Goal: Information Seeking & Learning: Learn about a topic

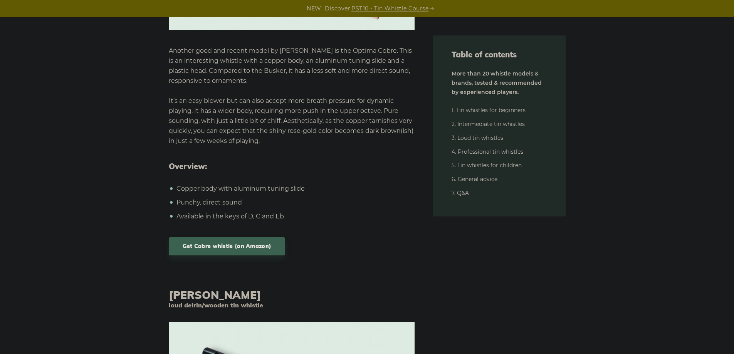
scroll to position [9240, 0]
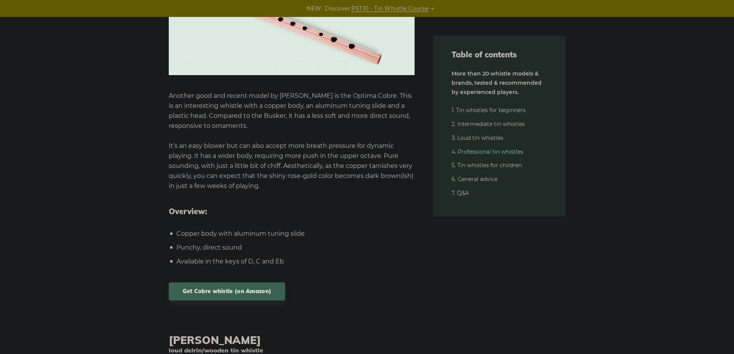
click at [497, 151] on link "4. Professional tin whistles" at bounding box center [487, 151] width 72 height 7
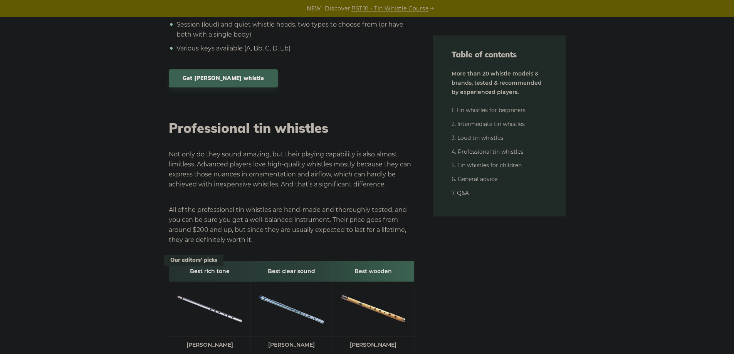
scroll to position [9992, 0]
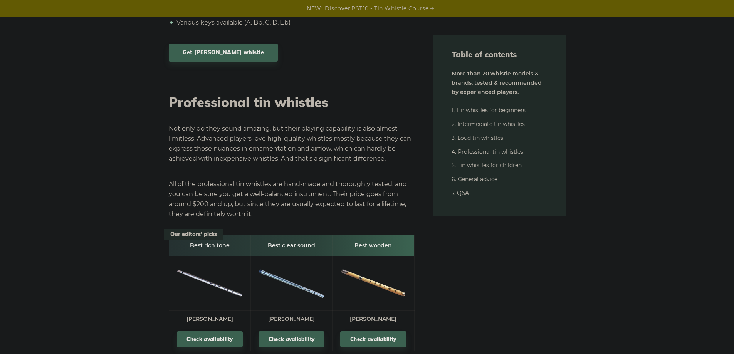
click at [298, 331] on link "Check availability" at bounding box center [291, 339] width 66 height 16
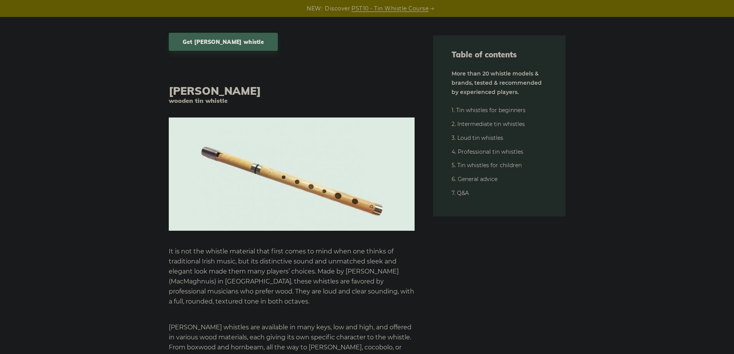
scroll to position [11455, 0]
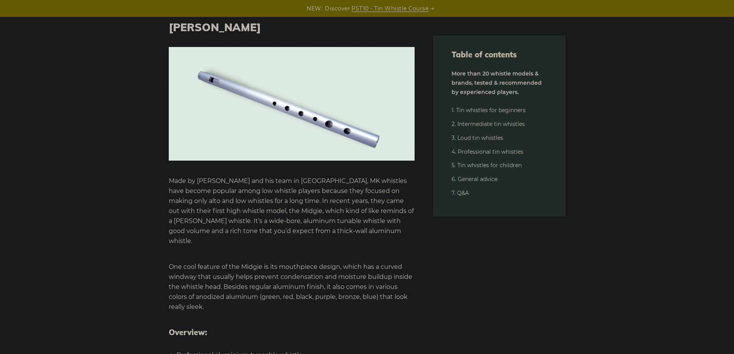
scroll to position [11917, 0]
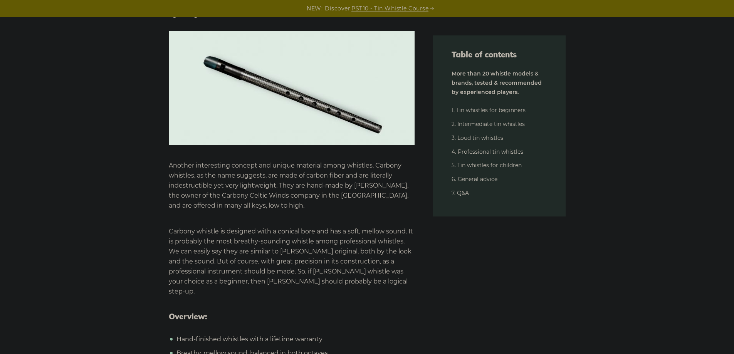
scroll to position [12379, 0]
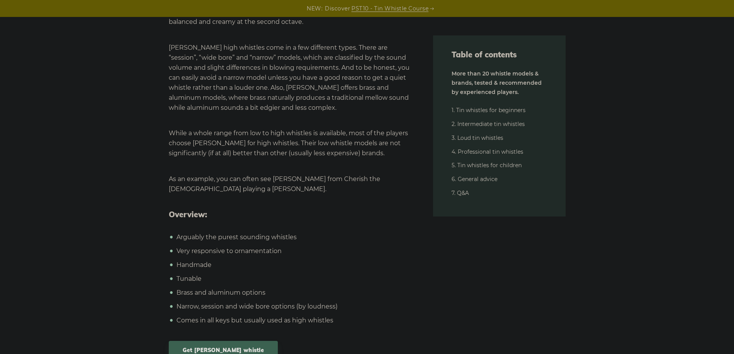
scroll to position [10608, 0]
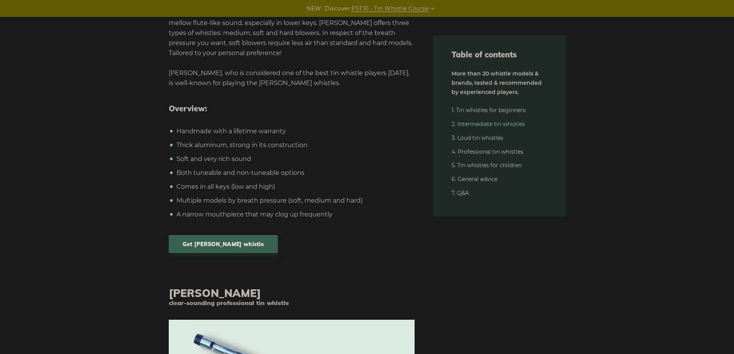
click at [499, 121] on link "2. Intermediate tin whistles" at bounding box center [487, 124] width 73 height 7
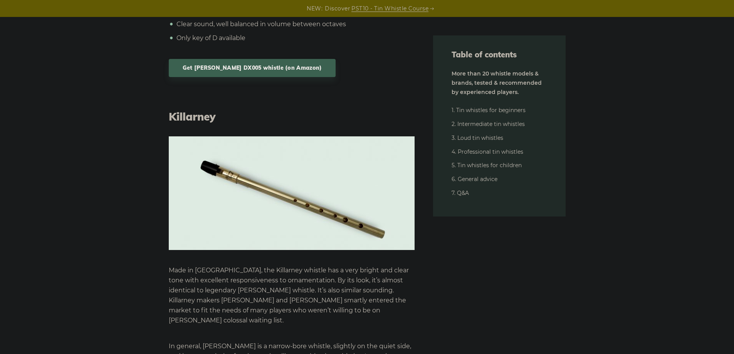
scroll to position [5127, 0]
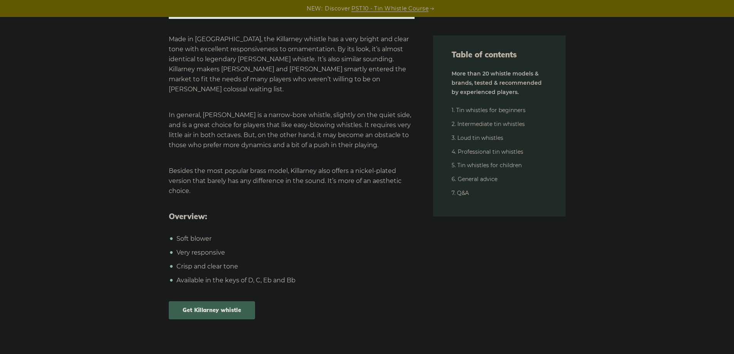
click at [207, 301] on link "Get Killarney whistle" at bounding box center [212, 310] width 86 height 18
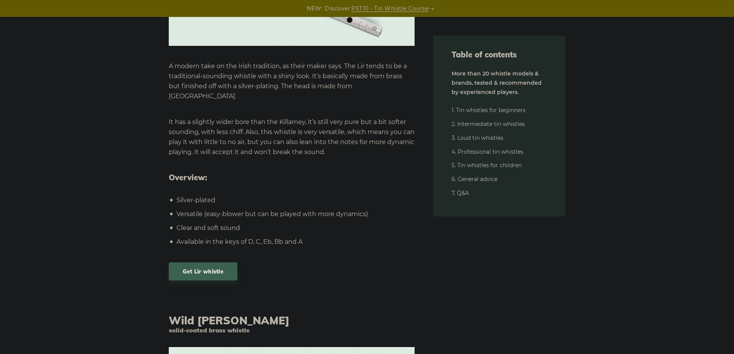
scroll to position [5589, 0]
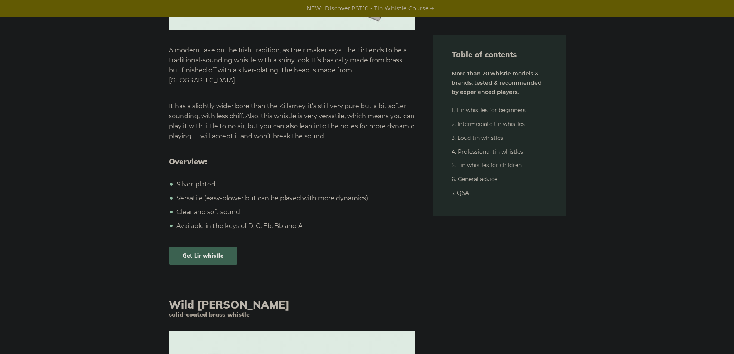
click at [203, 246] on link "Get Lir whistle" at bounding box center [203, 255] width 69 height 18
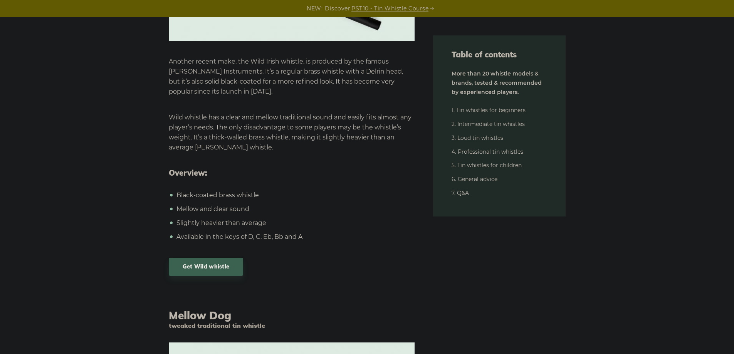
scroll to position [5974, 0]
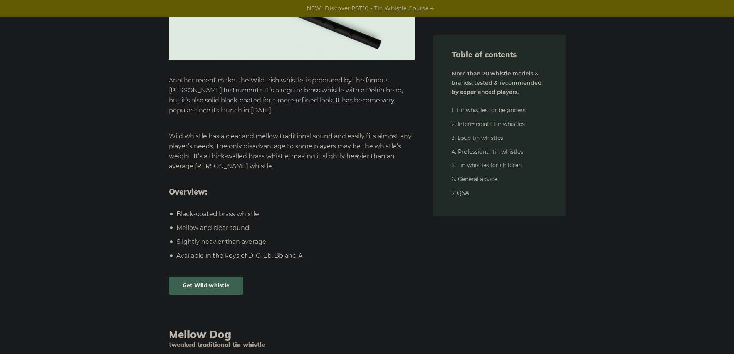
click at [211, 276] on link "Get Wild whistle" at bounding box center [206, 285] width 75 height 18
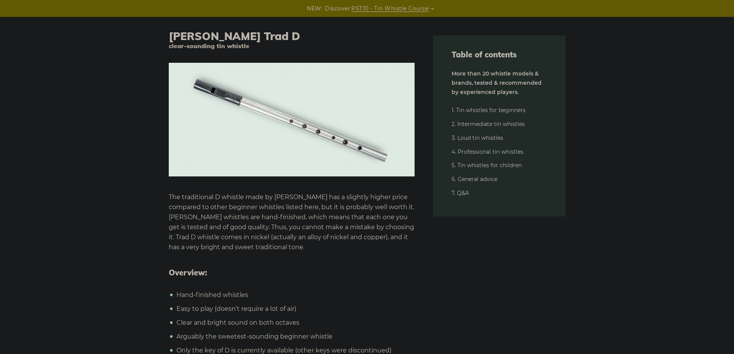
scroll to position [3817, 0]
